Goal: Information Seeking & Learning: Learn about a topic

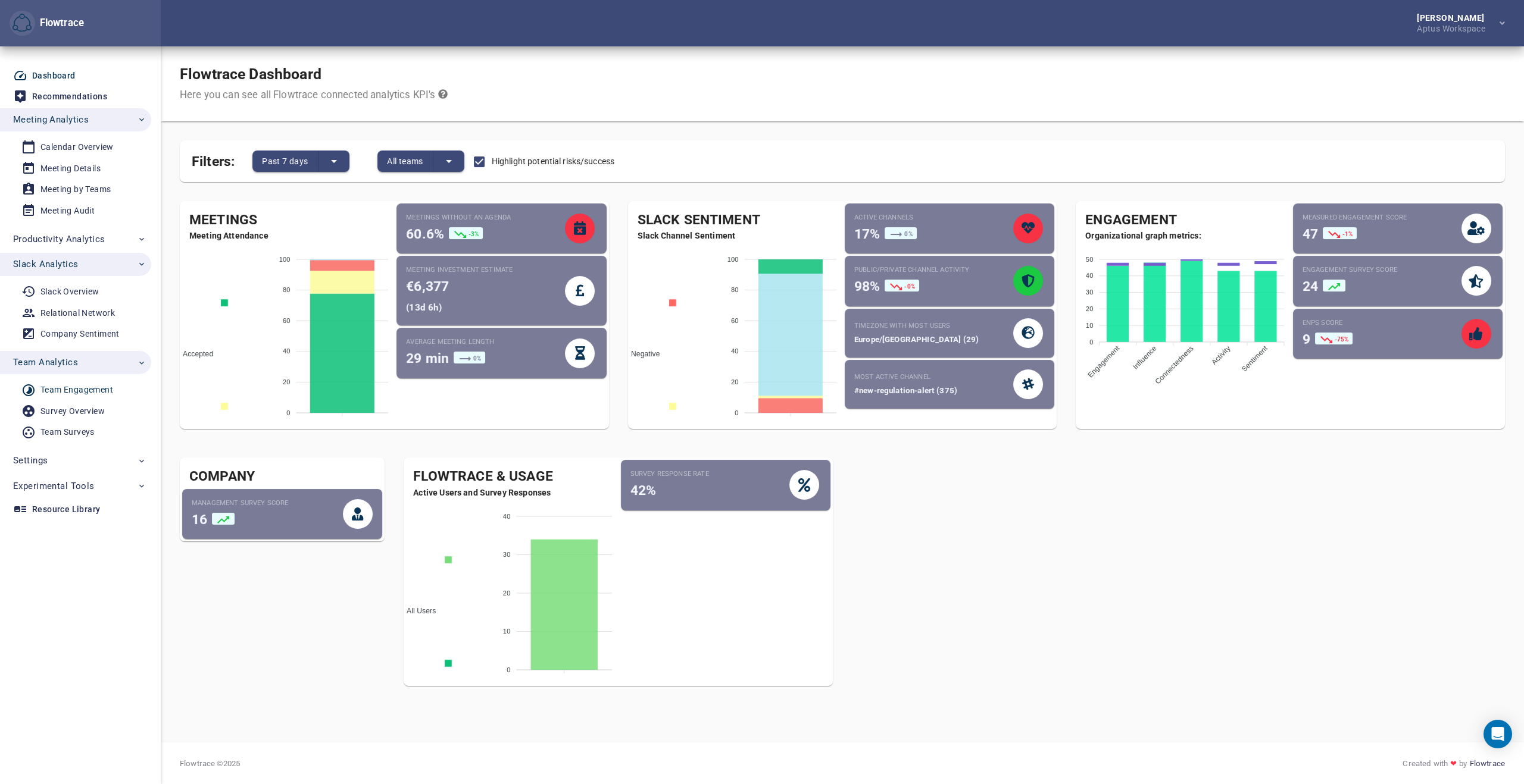
click at [79, 389] on div "Team Engagement" at bounding box center [76, 390] width 73 height 15
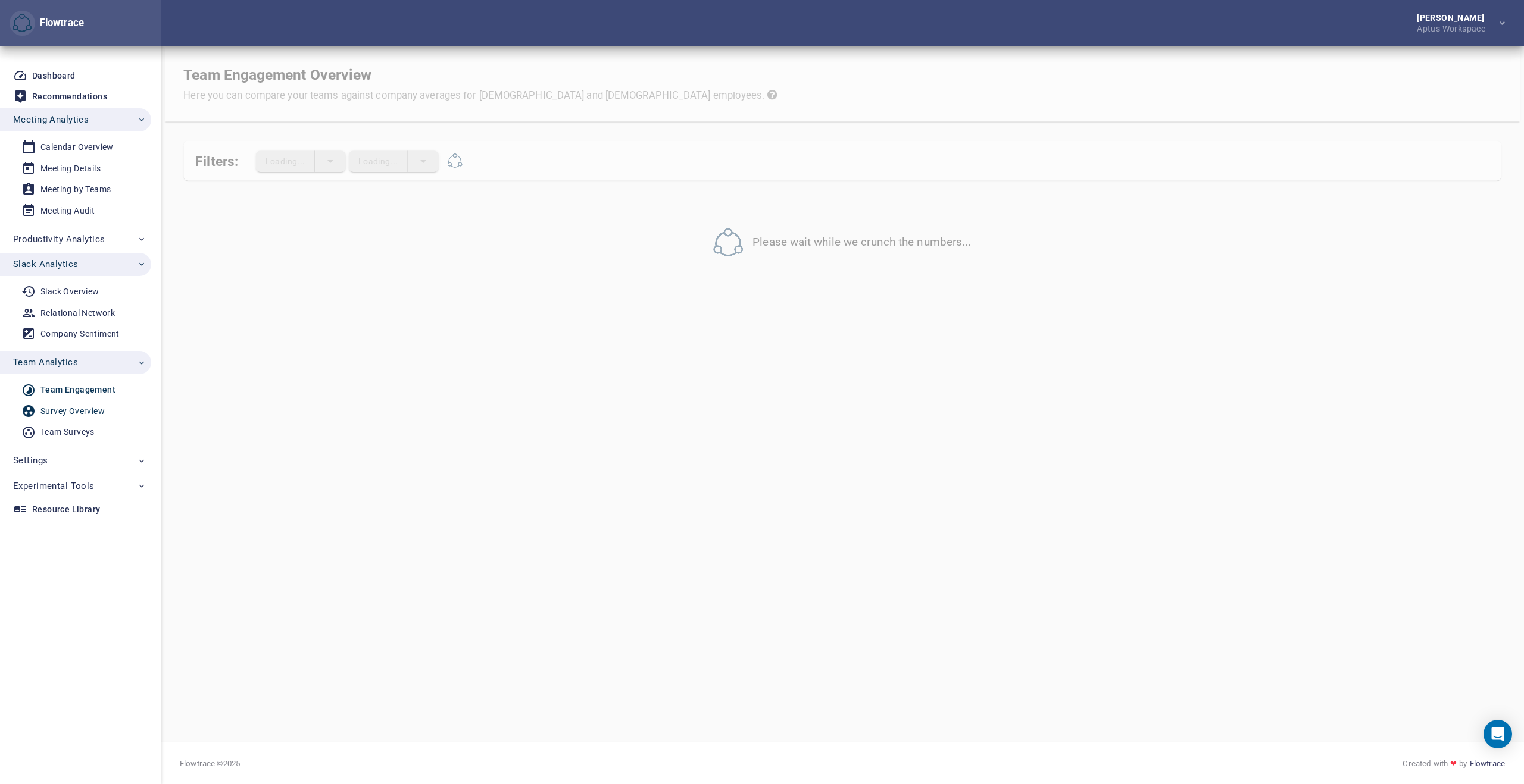
click at [68, 411] on div "Survey Overview" at bounding box center [73, 412] width 64 height 15
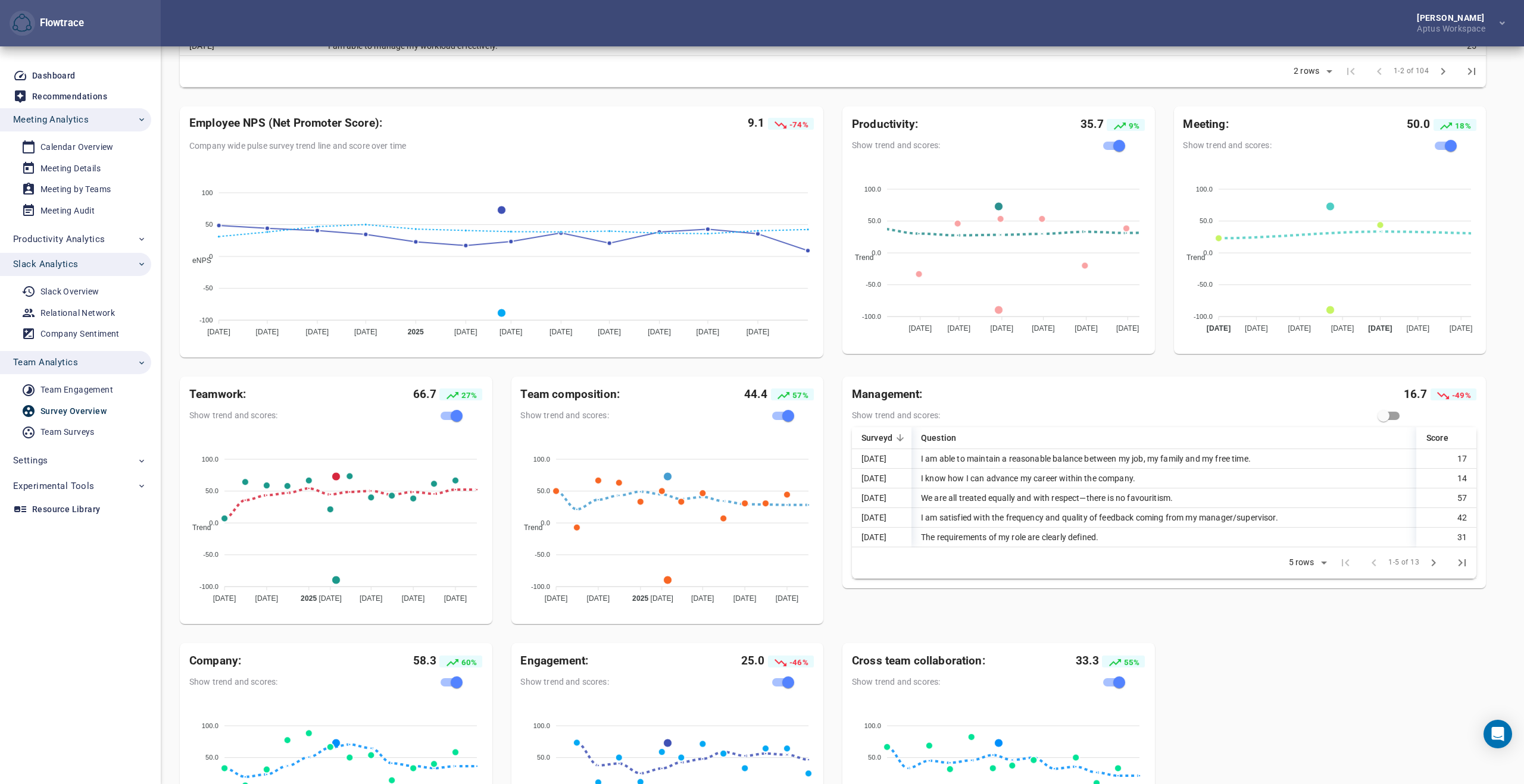
scroll to position [234, 0]
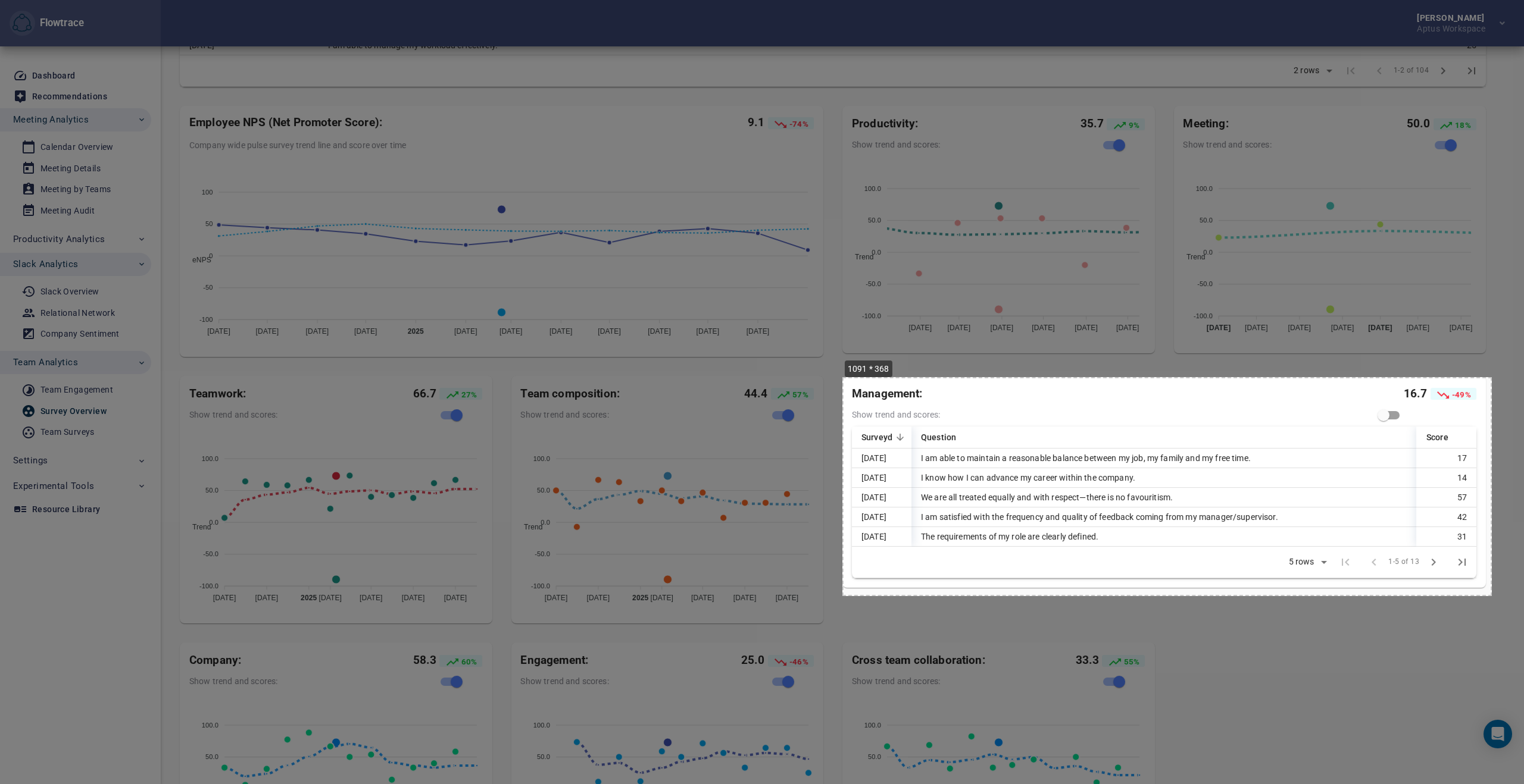
drag, startPoint x: 843, startPoint y: 377, endPoint x: 1492, endPoint y: 596, distance: 685.0
click at [1492, 596] on div "1091 * 368 copy cancel save" at bounding box center [762, 353] width 1524 height 1175
click at [835, 543] on button "copy" at bounding box center [820, 547] width 32 height 16
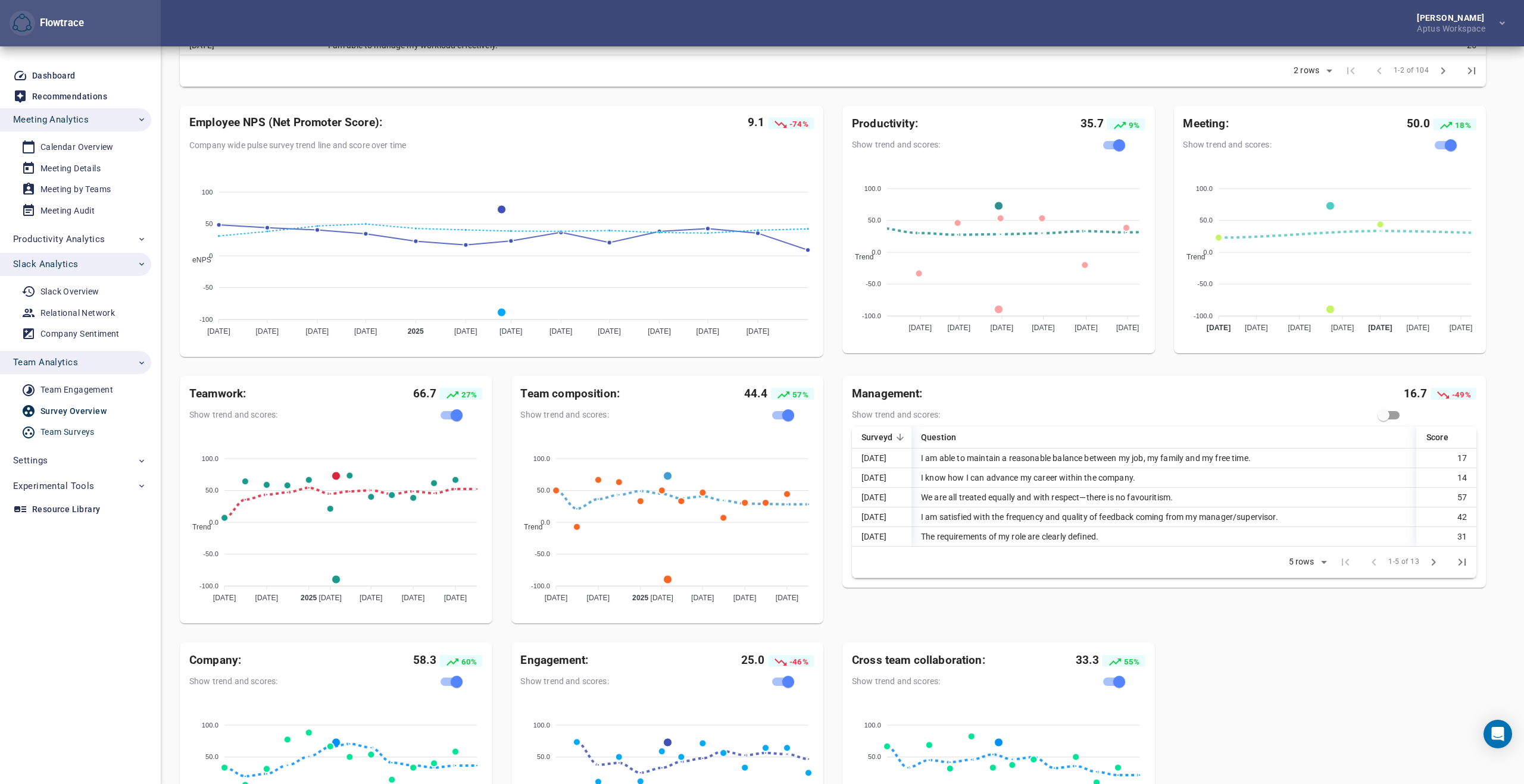
click at [85, 436] on div "Team Surveys" at bounding box center [68, 432] width 54 height 15
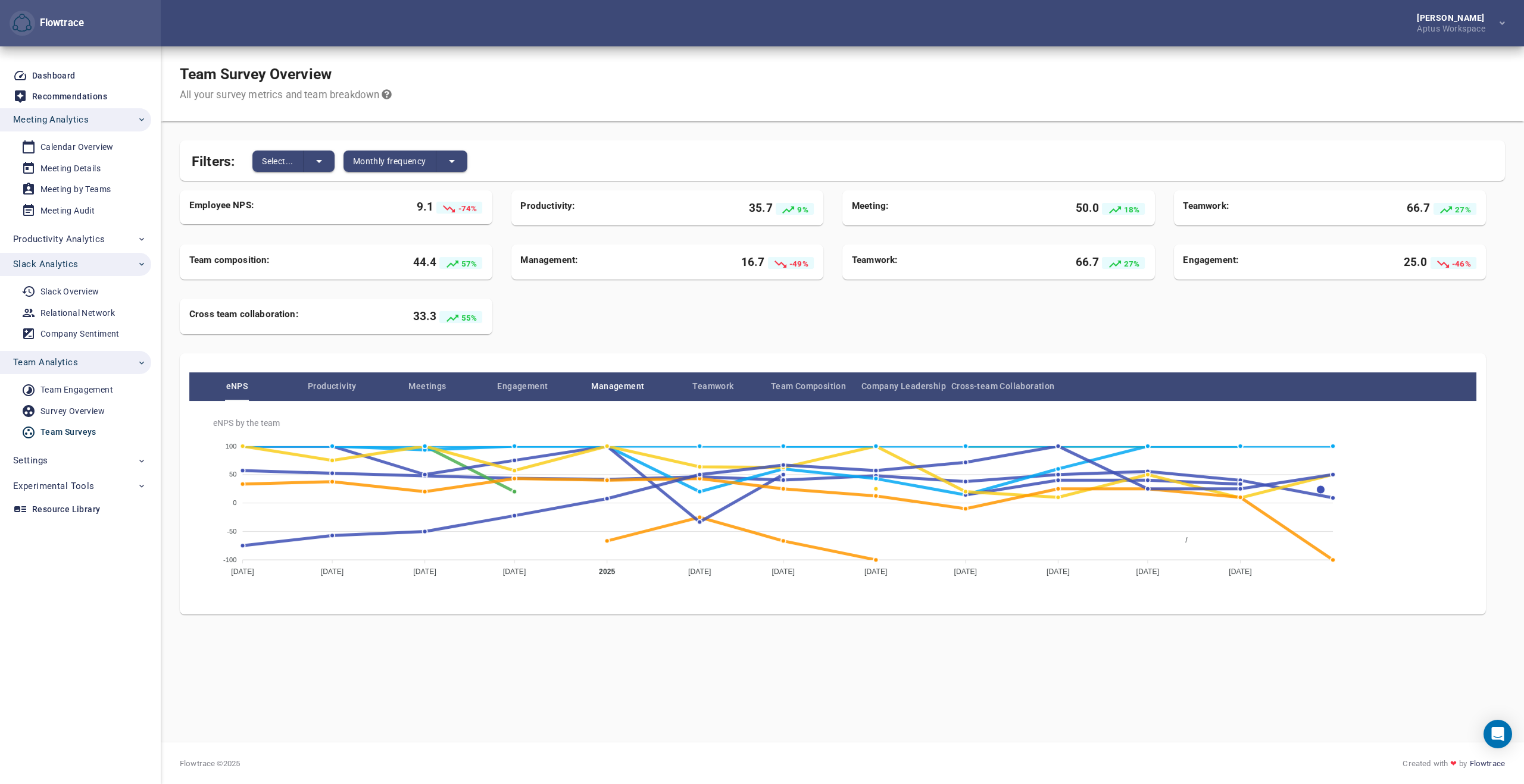
click at [618, 379] on span "Management" at bounding box center [618, 386] width 95 height 15
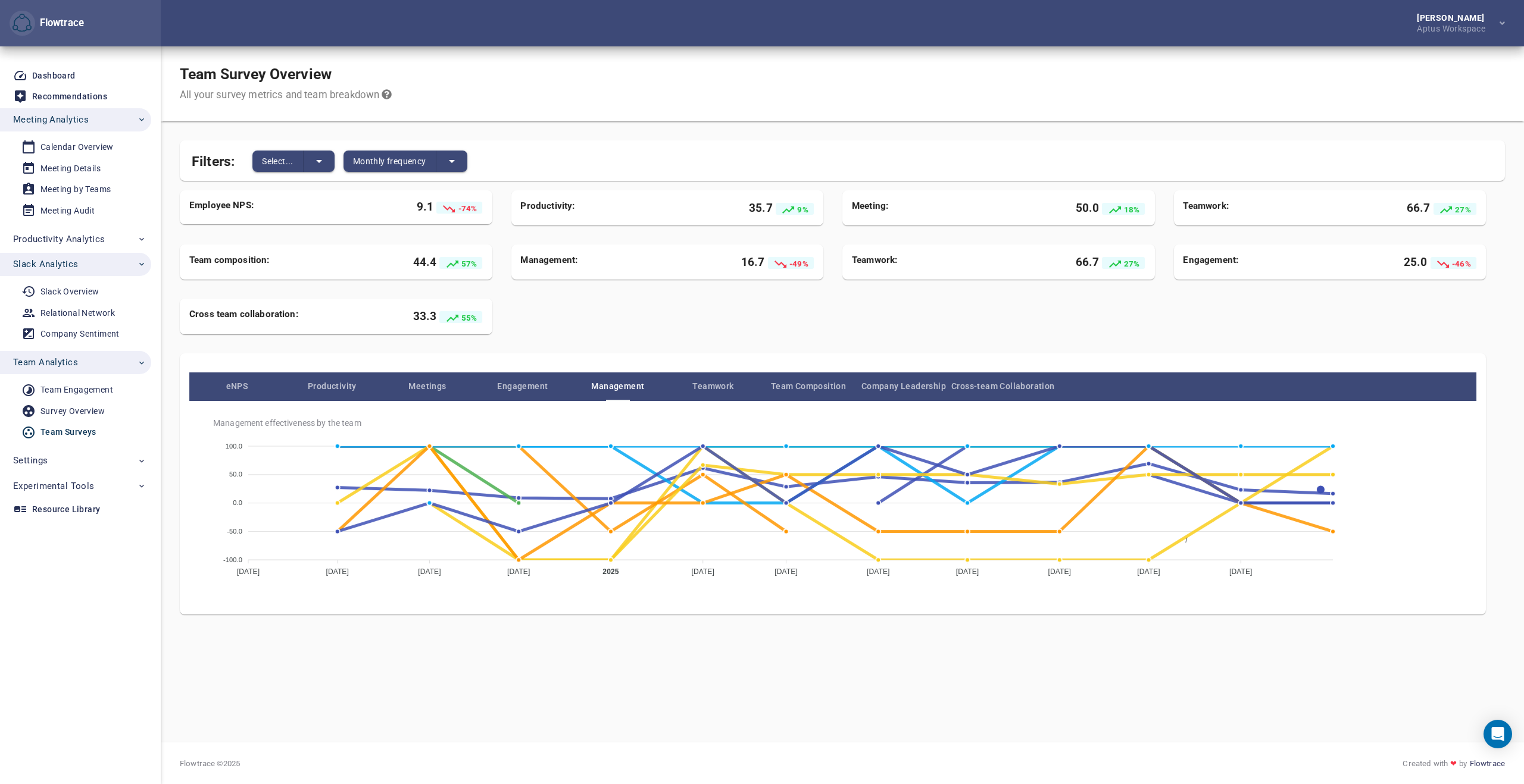
click at [1523, 656] on div "Team Survey Overview All your survey metrics and team breakdown Filters: Select…" at bounding box center [842, 395] width 1363 height 696
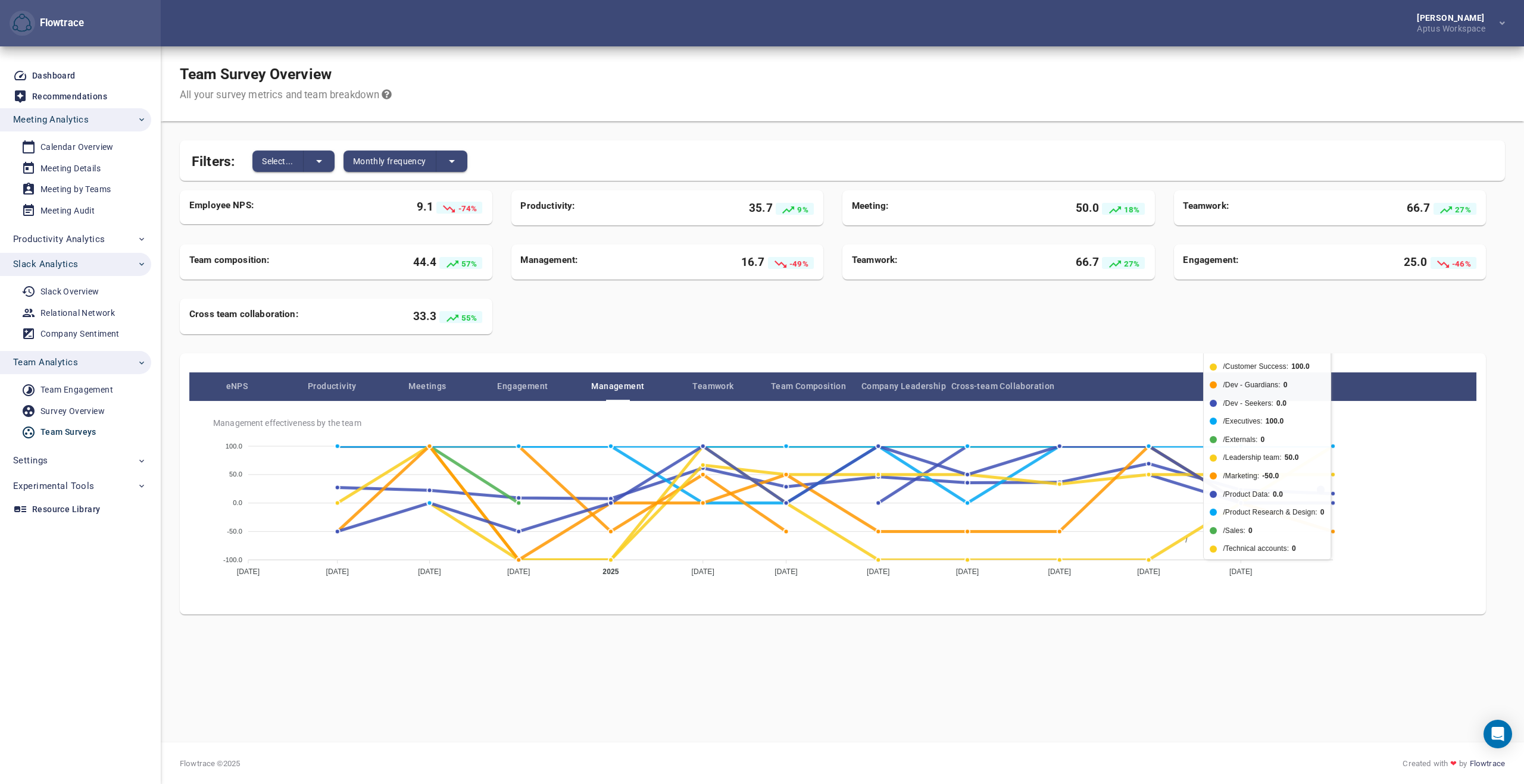
scroll to position [66, 0]
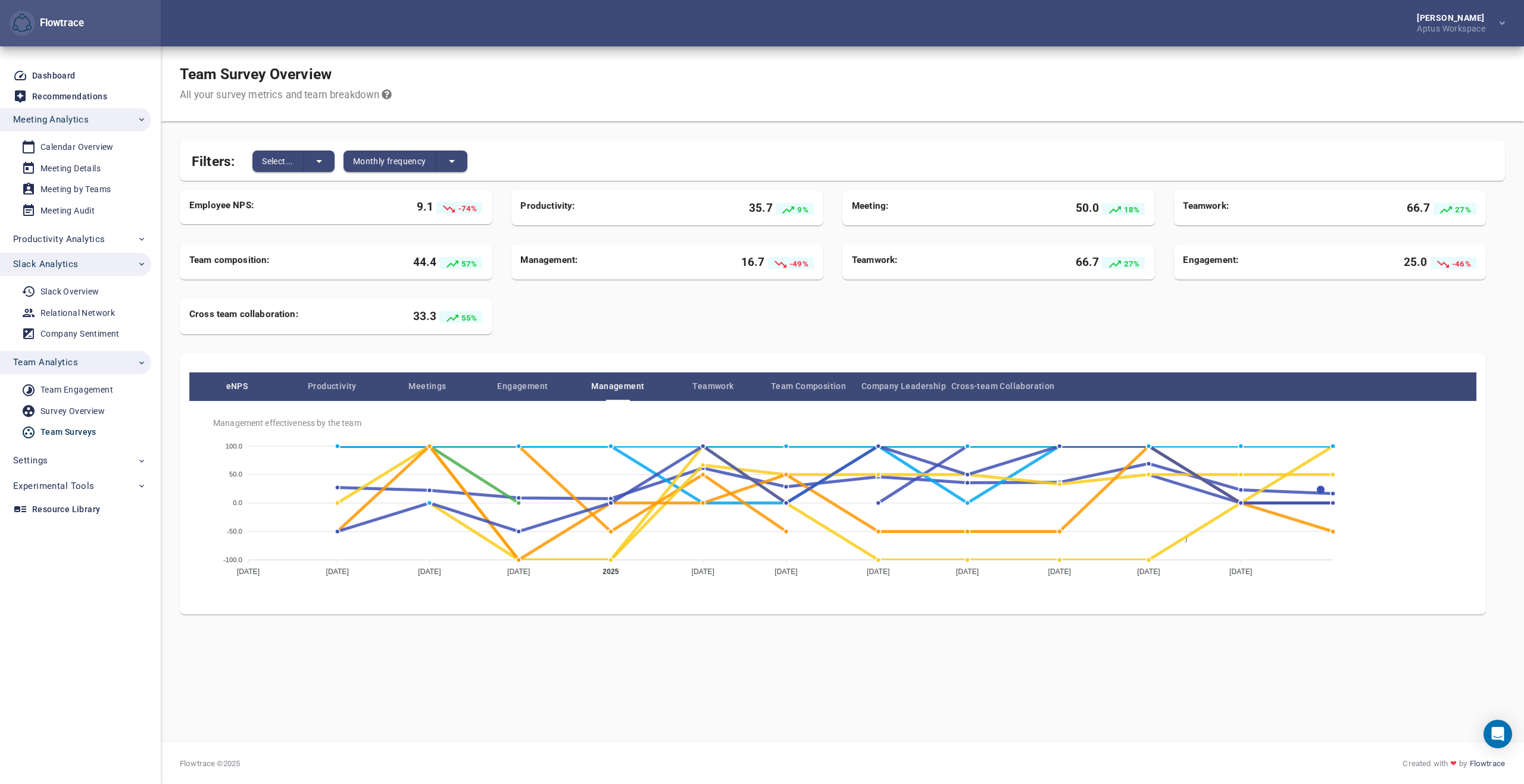
click at [246, 386] on span "eNPS" at bounding box center [237, 386] width 95 height 15
